Goal: Information Seeking & Learning: Learn about a topic

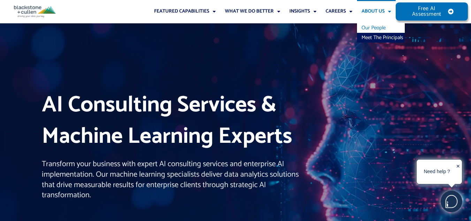
click at [379, 27] on link "Our People" at bounding box center [381, 28] width 48 height 10
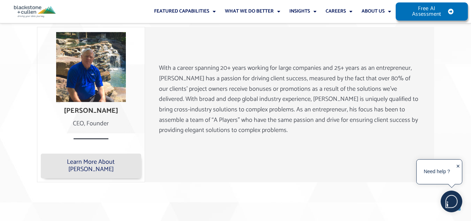
scroll to position [523, 0]
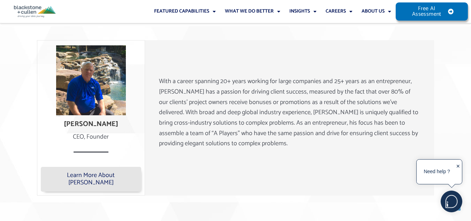
click at [76, 123] on h4 "Lee Blackstone" at bounding box center [91, 124] width 100 height 8
drag, startPoint x: 76, startPoint y: 123, endPoint x: 99, endPoint y: 124, distance: 23.0
click at [99, 124] on h4 "Lee Blackstone" at bounding box center [91, 124] width 100 height 8
copy h4 "Lee Blackstone"
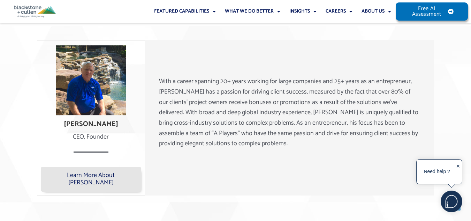
click at [82, 138] on div "CEO, Founder" at bounding box center [91, 137] width 100 height 10
drag, startPoint x: 82, startPoint y: 138, endPoint x: 96, endPoint y: 137, distance: 14.3
click at [96, 137] on div "CEO, Founder" at bounding box center [91, 137] width 100 height 10
copy div "CEO, Founder"
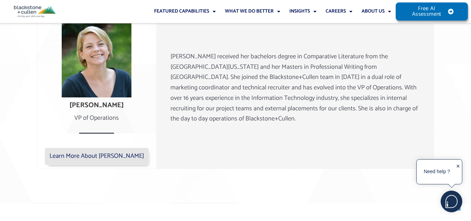
scroll to position [767, 0]
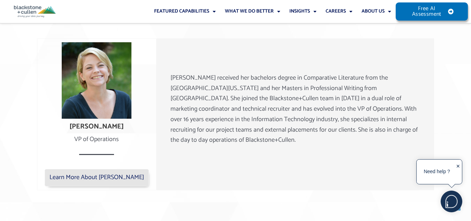
click at [88, 122] on h4 "Lindsay Fraley" at bounding box center [97, 126] width 112 height 8
drag, startPoint x: 88, startPoint y: 121, endPoint x: 113, endPoint y: 122, distance: 25.1
click at [113, 122] on h4 "Lindsay Fraley" at bounding box center [97, 126] width 112 height 8
copy h4 "Lindsay Fraley"
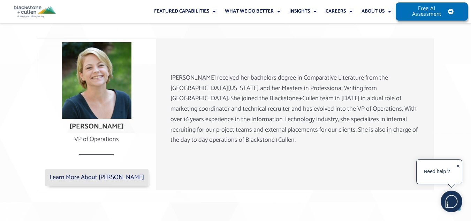
drag, startPoint x: 72, startPoint y: 129, endPoint x: 122, endPoint y: 134, distance: 50.5
click at [122, 134] on div "VP of Operations" at bounding box center [97, 139] width 112 height 10
copy div "VP of Operations"
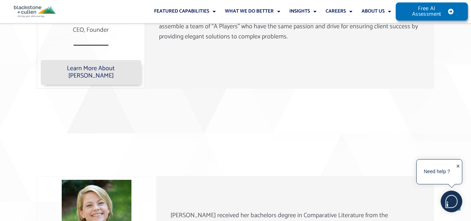
scroll to position [496, 0]
